Goal: Task Accomplishment & Management: Manage account settings

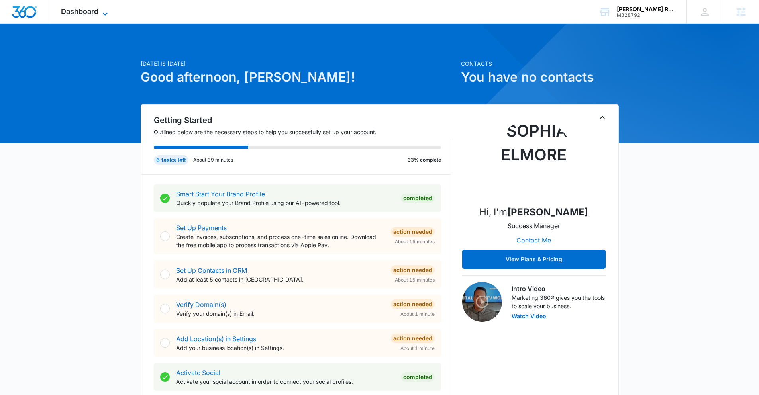
click at [95, 12] on span "Dashboard" at bounding box center [79, 11] width 37 height 8
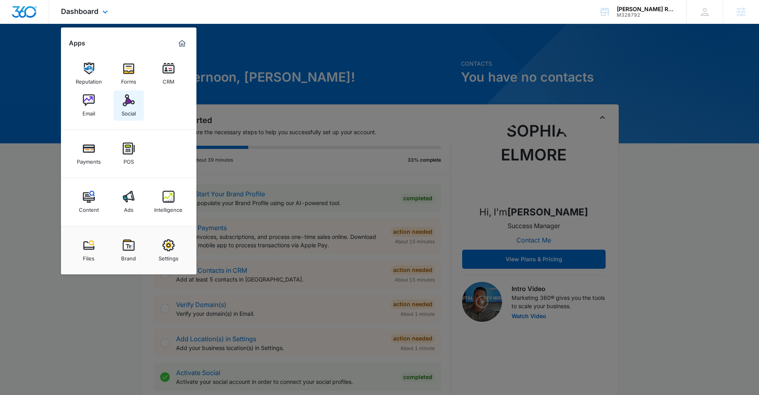
click at [125, 110] on div "Social" at bounding box center [129, 111] width 14 height 10
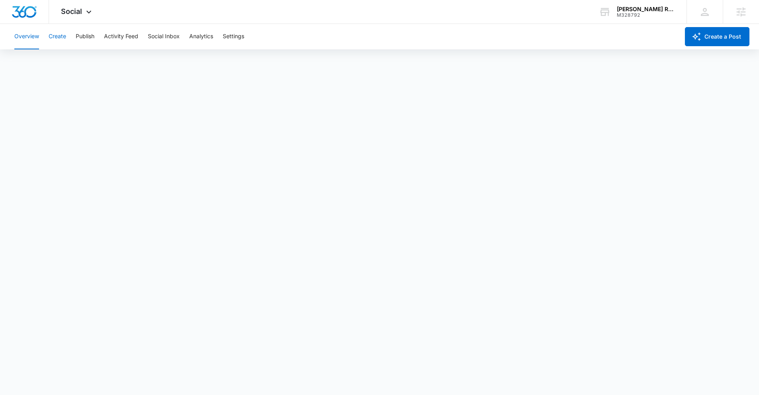
click at [61, 33] on button "Create" at bounding box center [58, 36] width 18 height 25
click at [88, 40] on button "Publish" at bounding box center [85, 36] width 19 height 25
click at [237, 36] on button "Settings" at bounding box center [234, 36] width 22 height 25
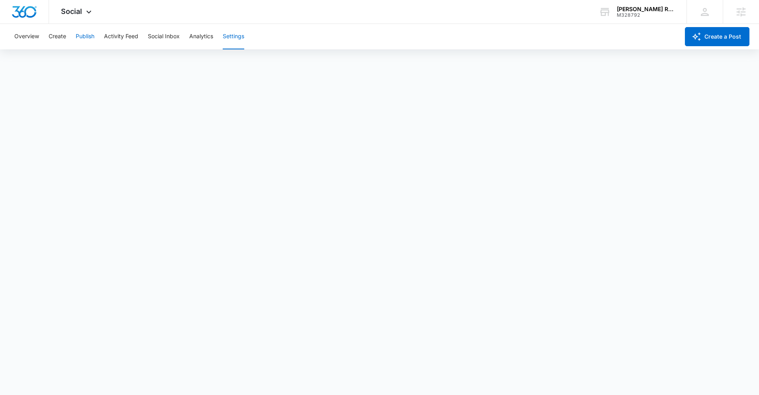
click at [89, 39] on button "Publish" at bounding box center [85, 36] width 19 height 25
click at [53, 38] on button "Create" at bounding box center [58, 36] width 18 height 25
click at [89, 61] on button "Approvals" at bounding box center [78, 61] width 27 height 22
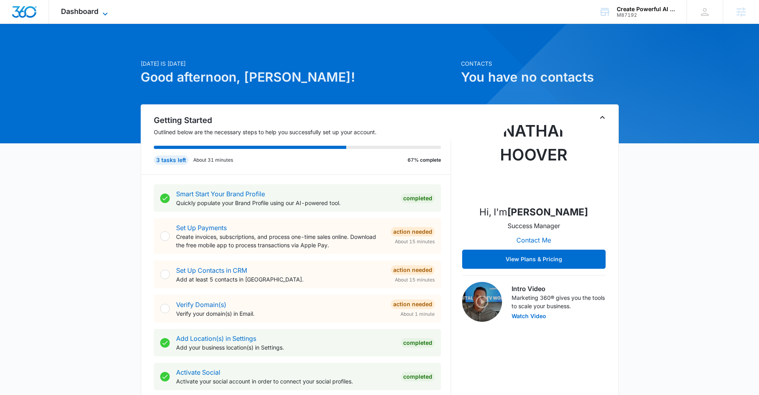
click at [82, 13] on span "Dashboard" at bounding box center [79, 11] width 37 height 8
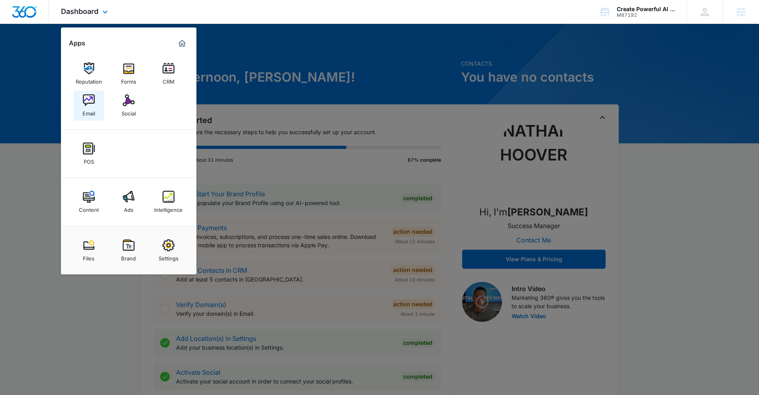
click at [86, 107] on div "Email" at bounding box center [88, 111] width 13 height 10
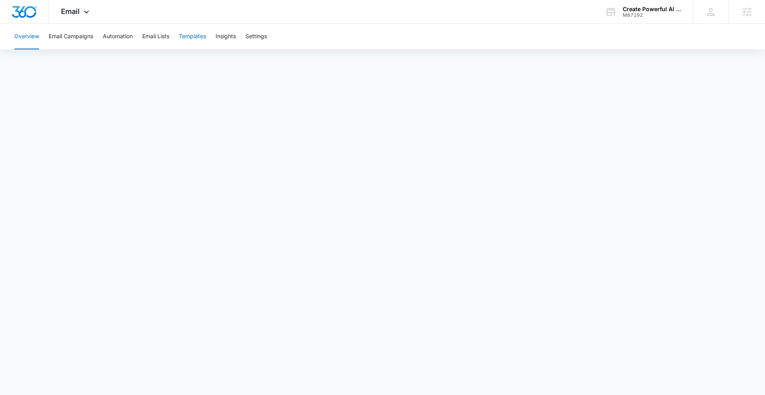
click at [200, 36] on button "Templates" at bounding box center [192, 36] width 27 height 25
click at [82, 35] on button "Email Campaigns" at bounding box center [71, 36] width 45 height 25
click at [82, 10] on icon at bounding box center [87, 14] width 10 height 10
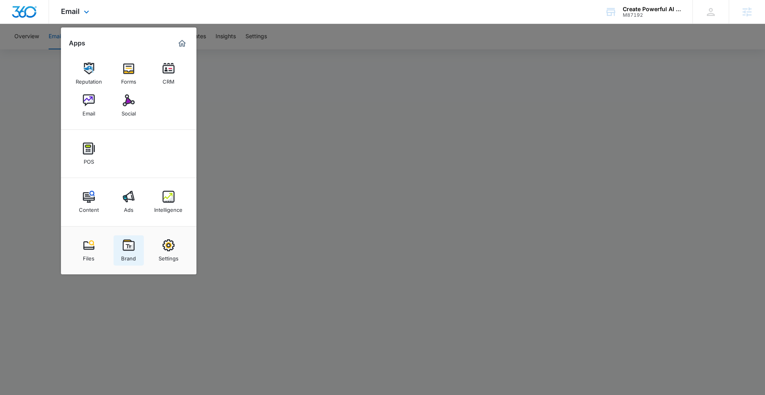
click at [128, 248] on img at bounding box center [129, 245] width 12 height 12
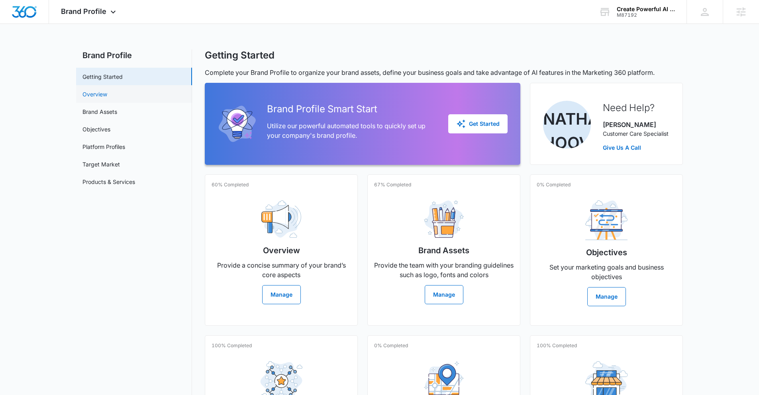
click at [107, 97] on link "Overview" at bounding box center [94, 94] width 25 height 8
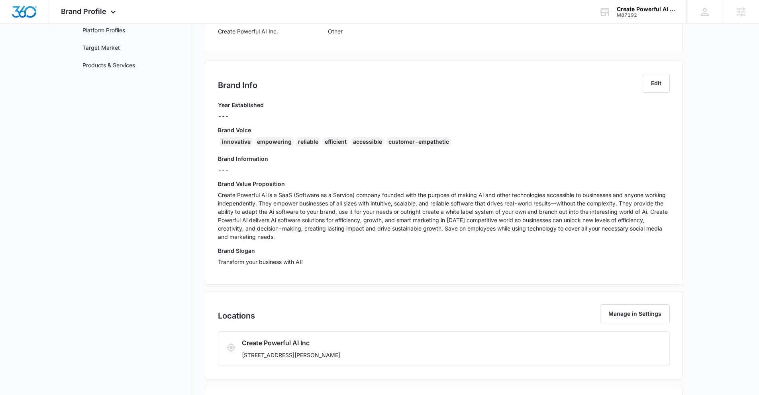
scroll to position [122, 0]
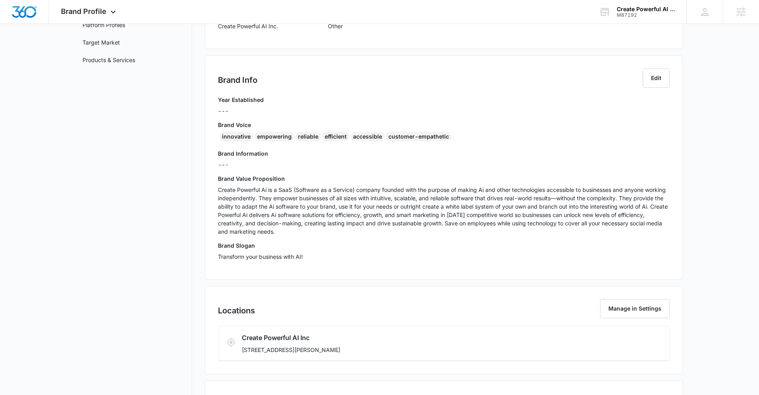
click at [308, 225] on p "Create Powerful Ai is a SaaS (Software as a Service) company founded with the p…" at bounding box center [444, 211] width 452 height 50
click at [250, 198] on p "Create Powerful Ai is a SaaS (Software as a Service) company founded with the p…" at bounding box center [444, 211] width 452 height 50
drag, startPoint x: 217, startPoint y: 189, endPoint x: 343, endPoint y: 234, distance: 133.7
click at [343, 234] on div "Brand Info Edit Year Established --- Brand Voice innovative empowering reliable…" at bounding box center [444, 167] width 478 height 224
click at [318, 216] on p "Create Powerful Ai is a SaaS (Software as a Service) company founded with the p…" at bounding box center [444, 211] width 452 height 50
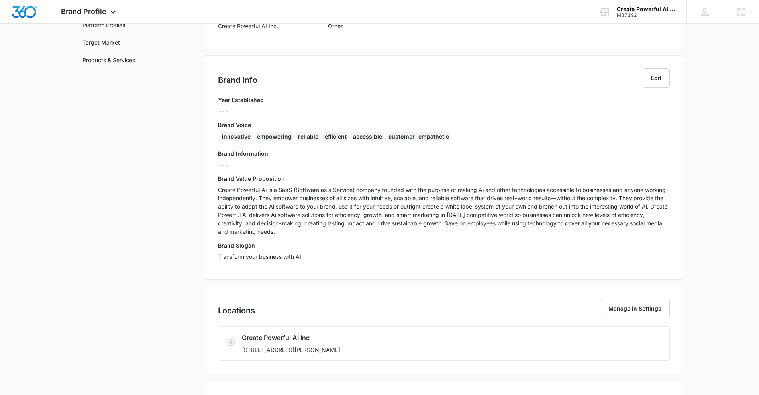
drag, startPoint x: 276, startPoint y: 231, endPoint x: 219, endPoint y: 137, distance: 110.1
click at [219, 137] on div "Year Established --- Brand Voice innovative empowering reliable efficient acces…" at bounding box center [444, 181] width 452 height 171
copy div "innovative empowering reliable efficient accessible customer-empathetic Brand I…"
